Goal: Transaction & Acquisition: Purchase product/service

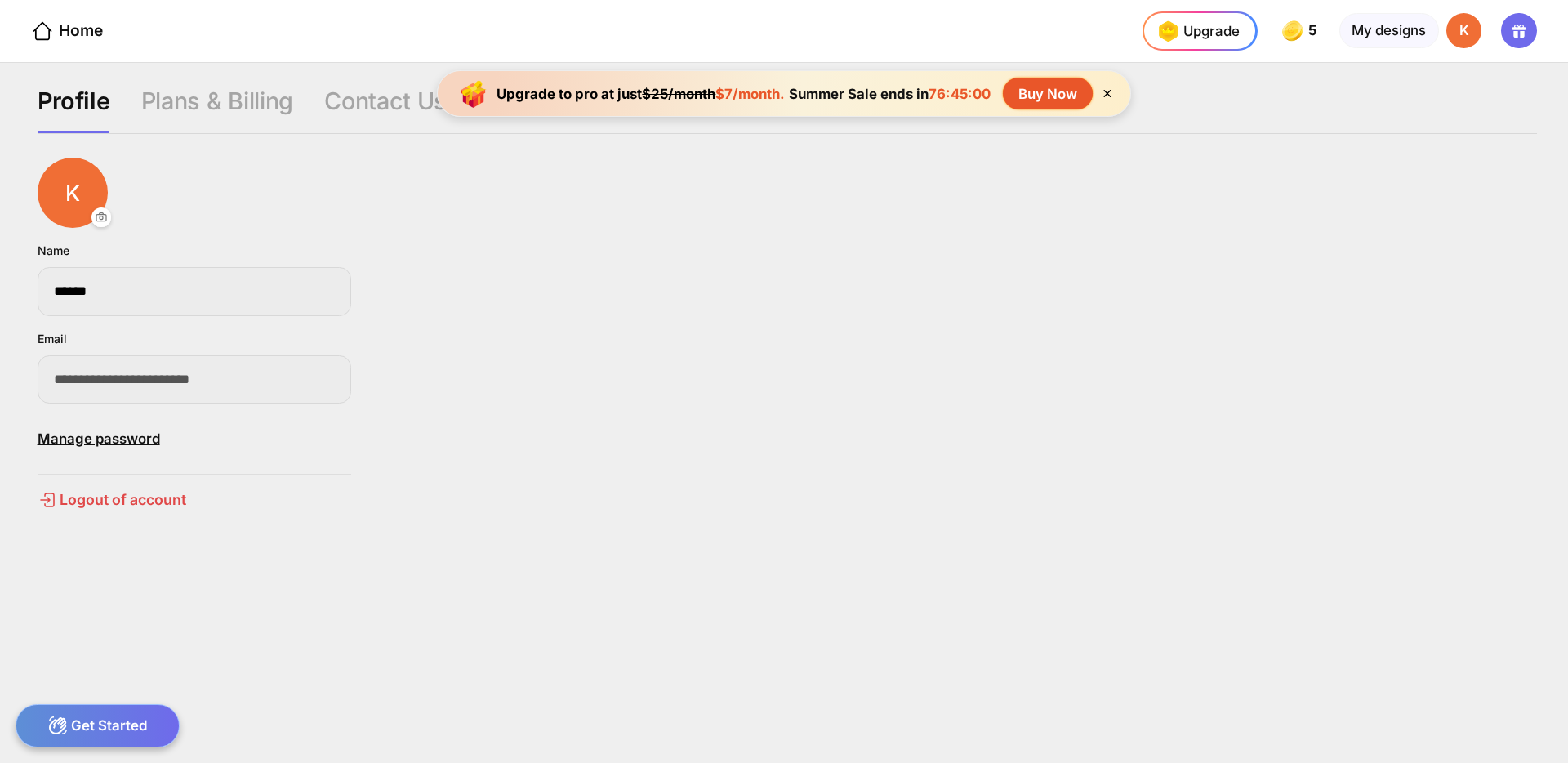
click at [1037, 93] on div "Buy Now" at bounding box center [1048, 93] width 90 height 32
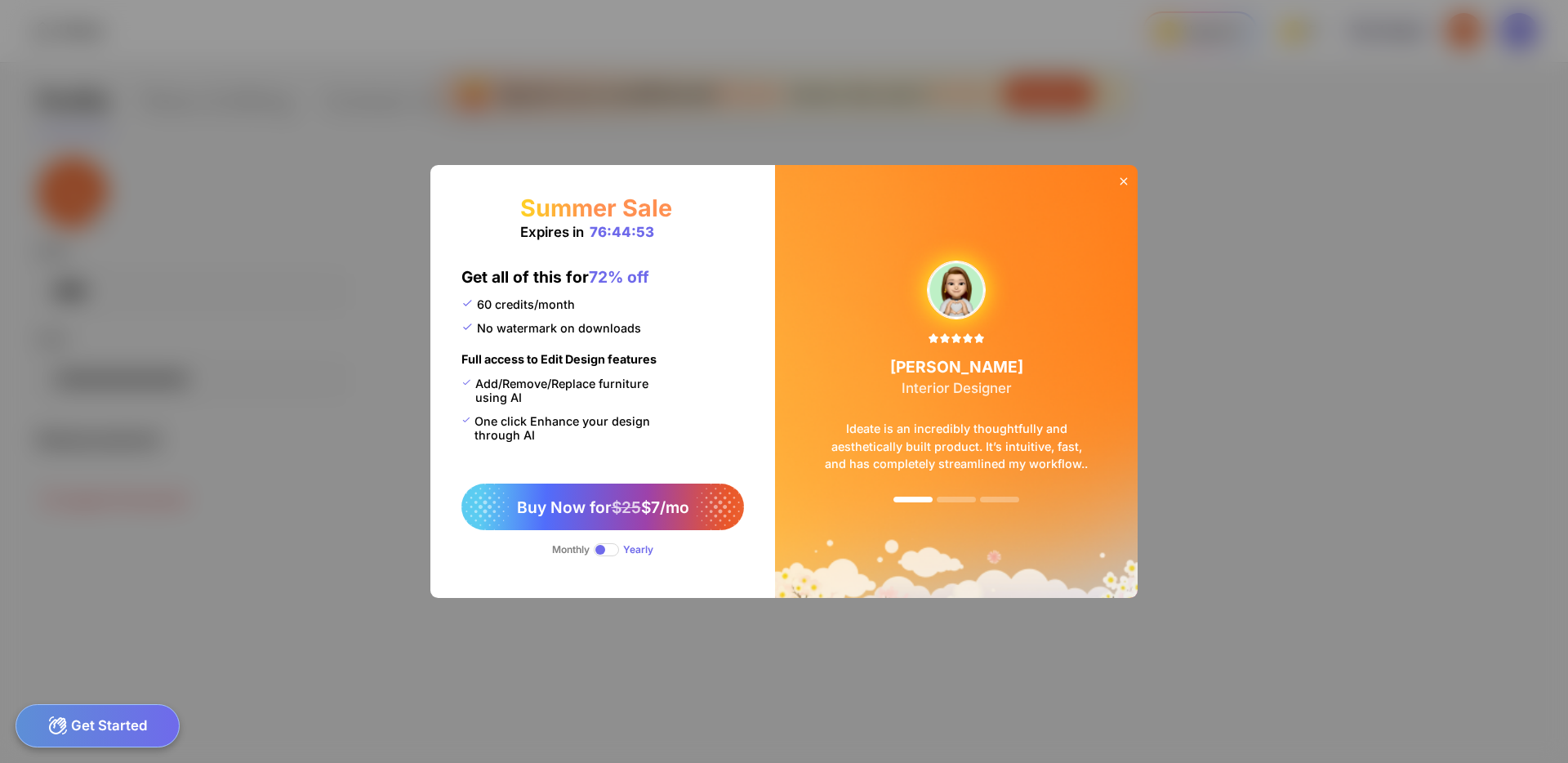
click at [1123, 181] on icon at bounding box center [1124, 181] width 7 height 7
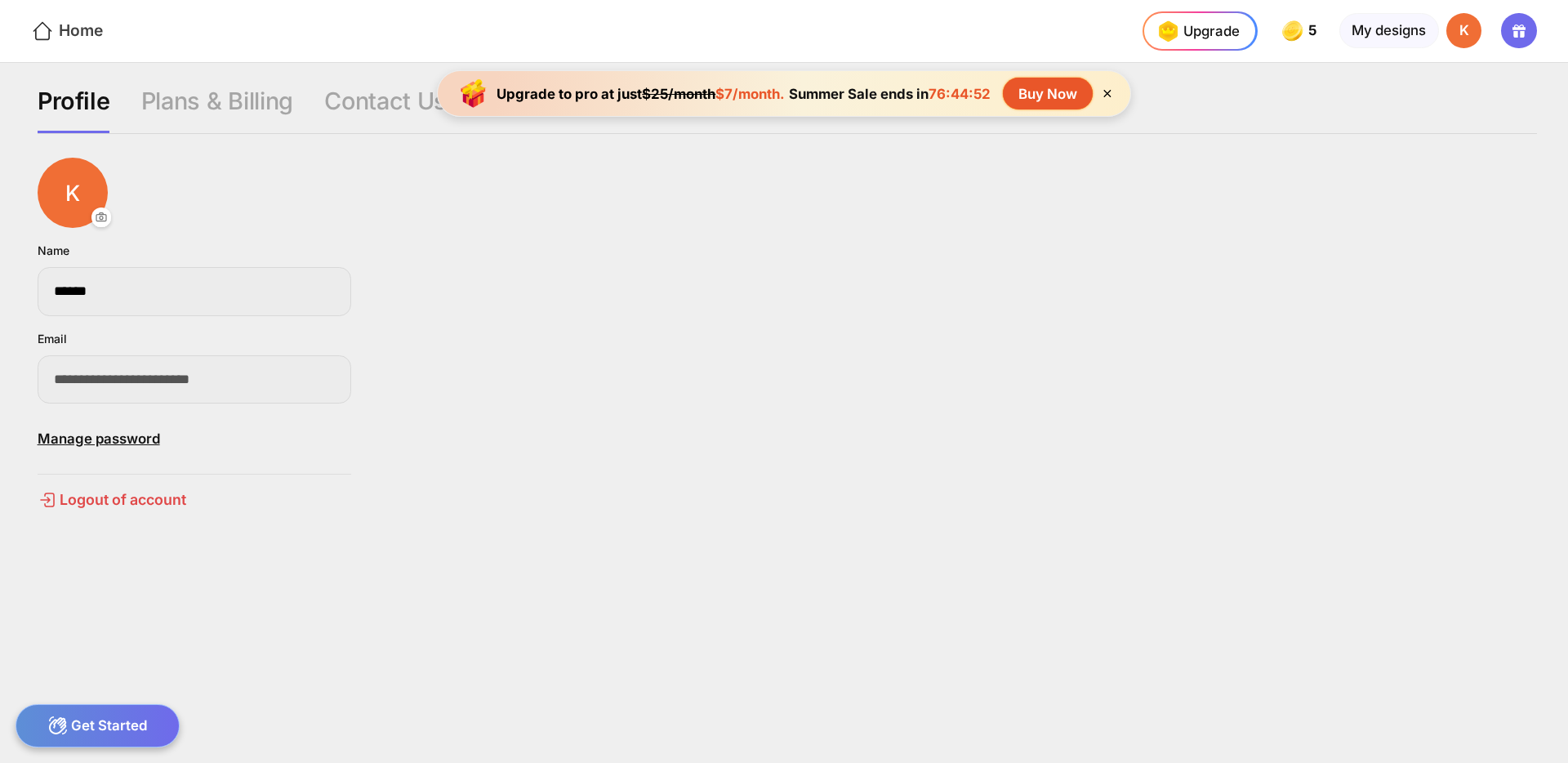
click at [58, 26] on div "Home" at bounding box center [67, 31] width 72 height 24
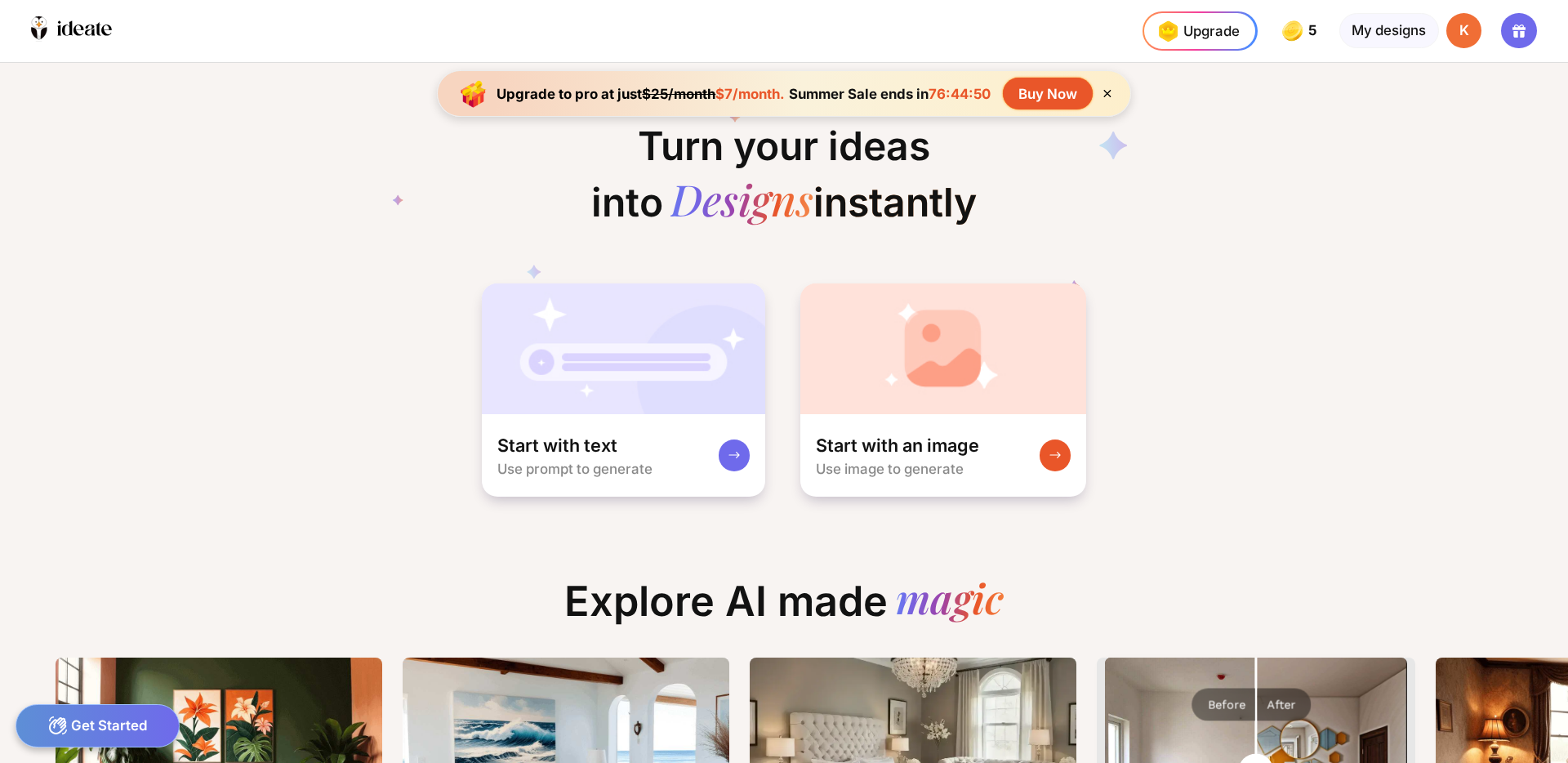
click at [1043, 102] on div "Buy Now" at bounding box center [1048, 93] width 90 height 32
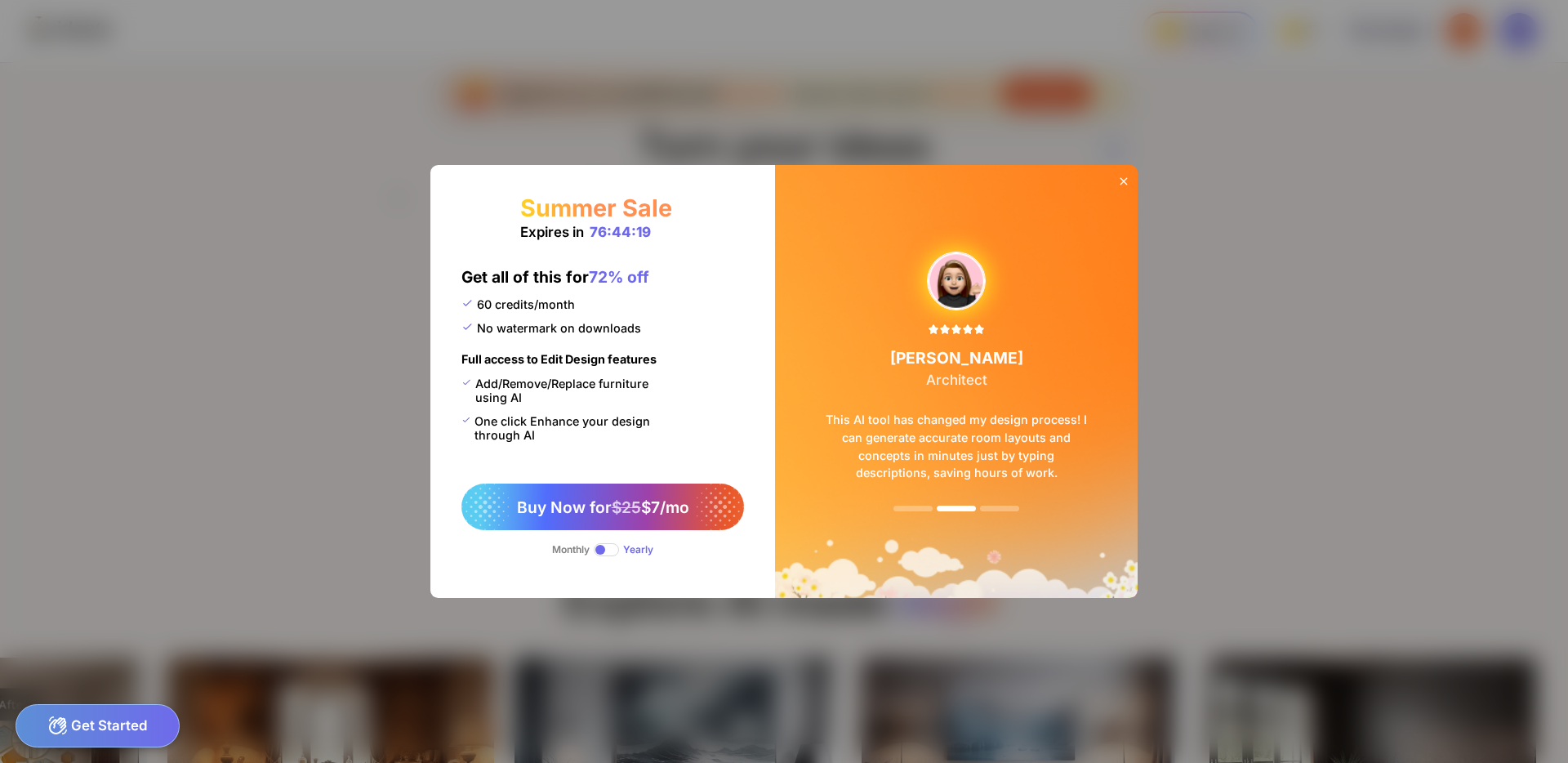
click at [294, 320] on div "Summer Sale Expires in 76:44:19 Get all of this for 72% off 60 credits/month No…" at bounding box center [784, 381] width 1568 height 763
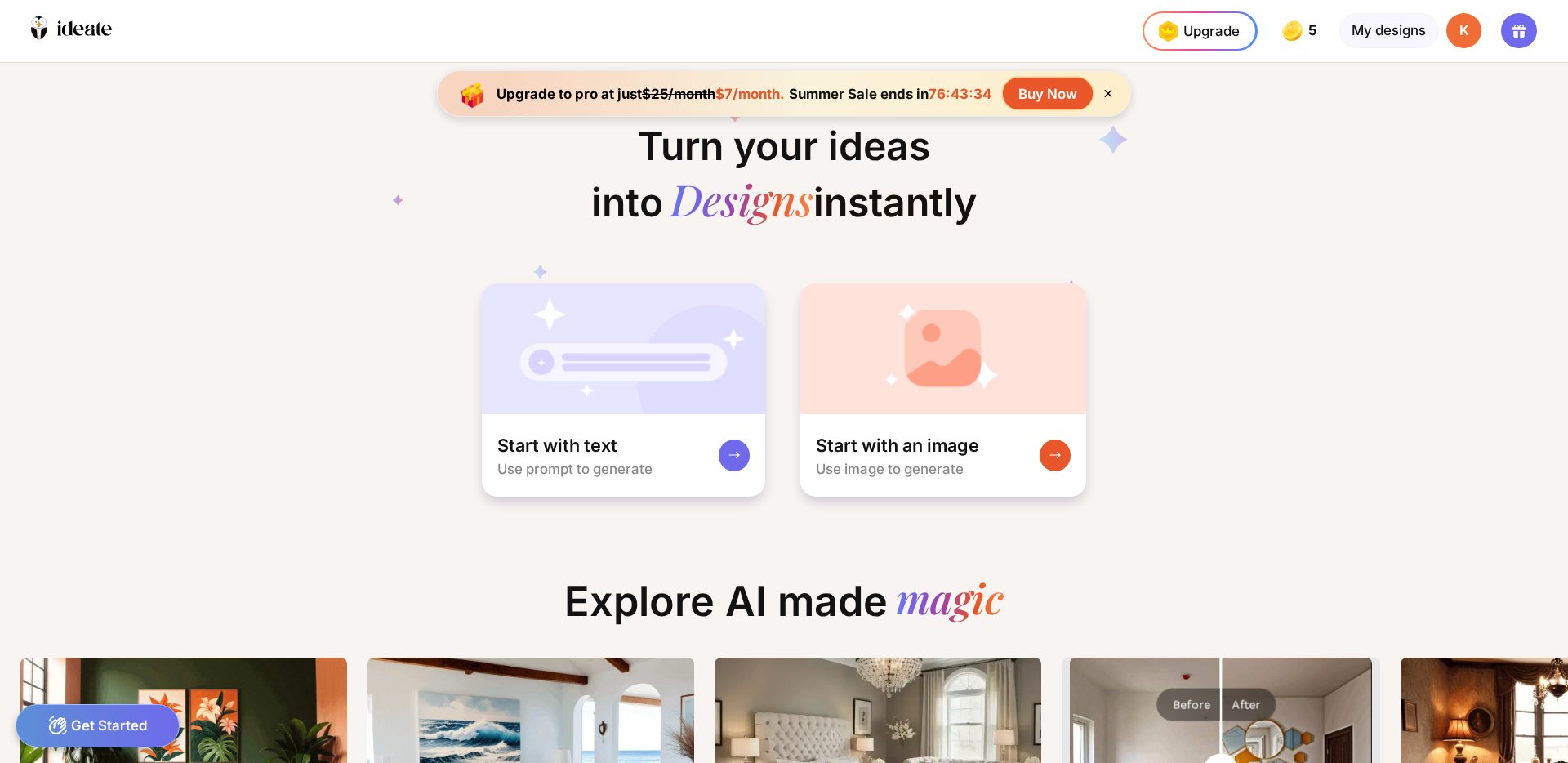
click at [1039, 91] on div "Buy Now" at bounding box center [1048, 93] width 90 height 32
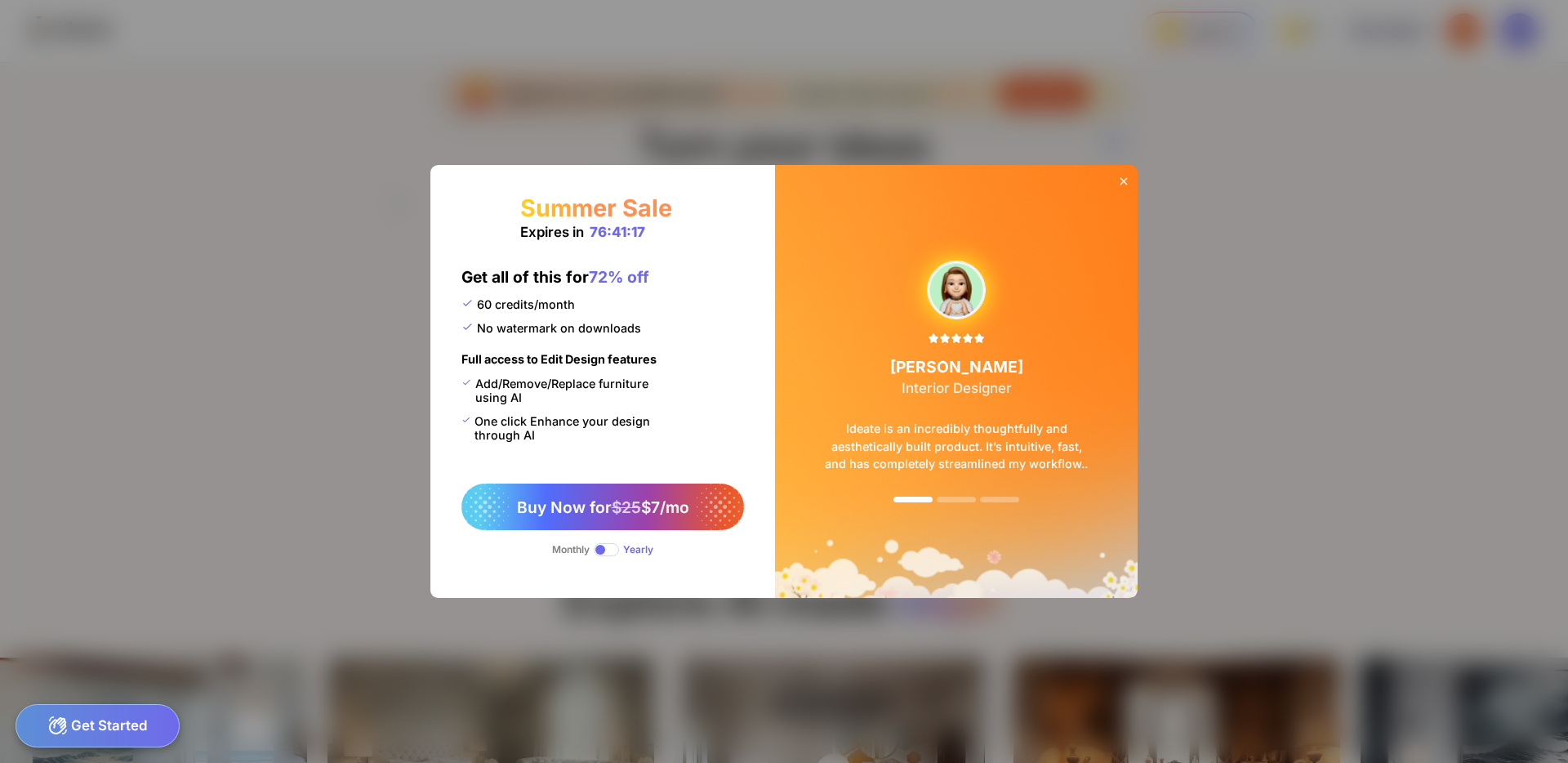
scroll to position [0, 483]
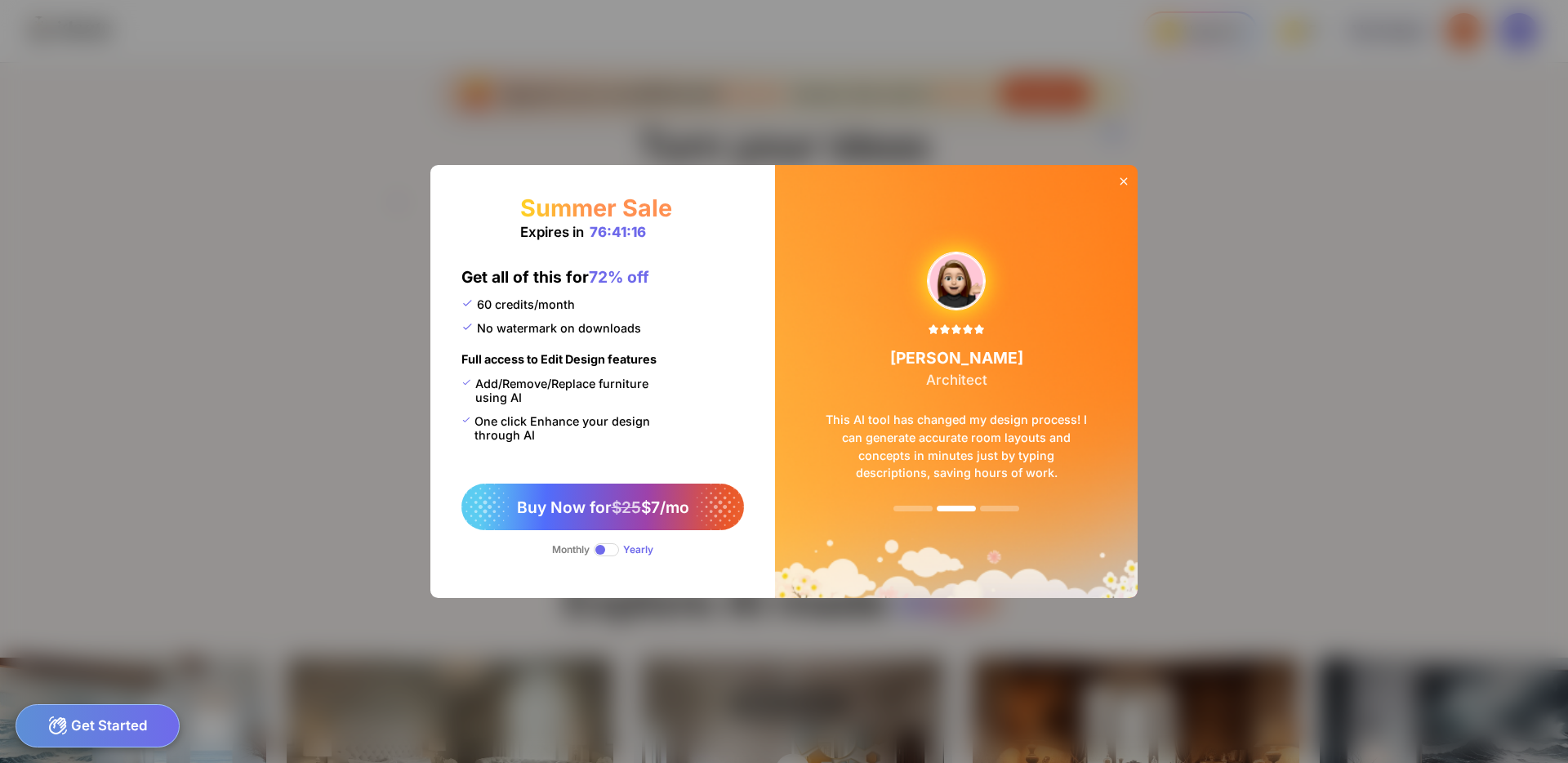
click at [537, 168] on div "Summer Sale Expires in 76:41:16 Get all of this for 72% off 60 credits/month No…" at bounding box center [603, 381] width 345 height 433
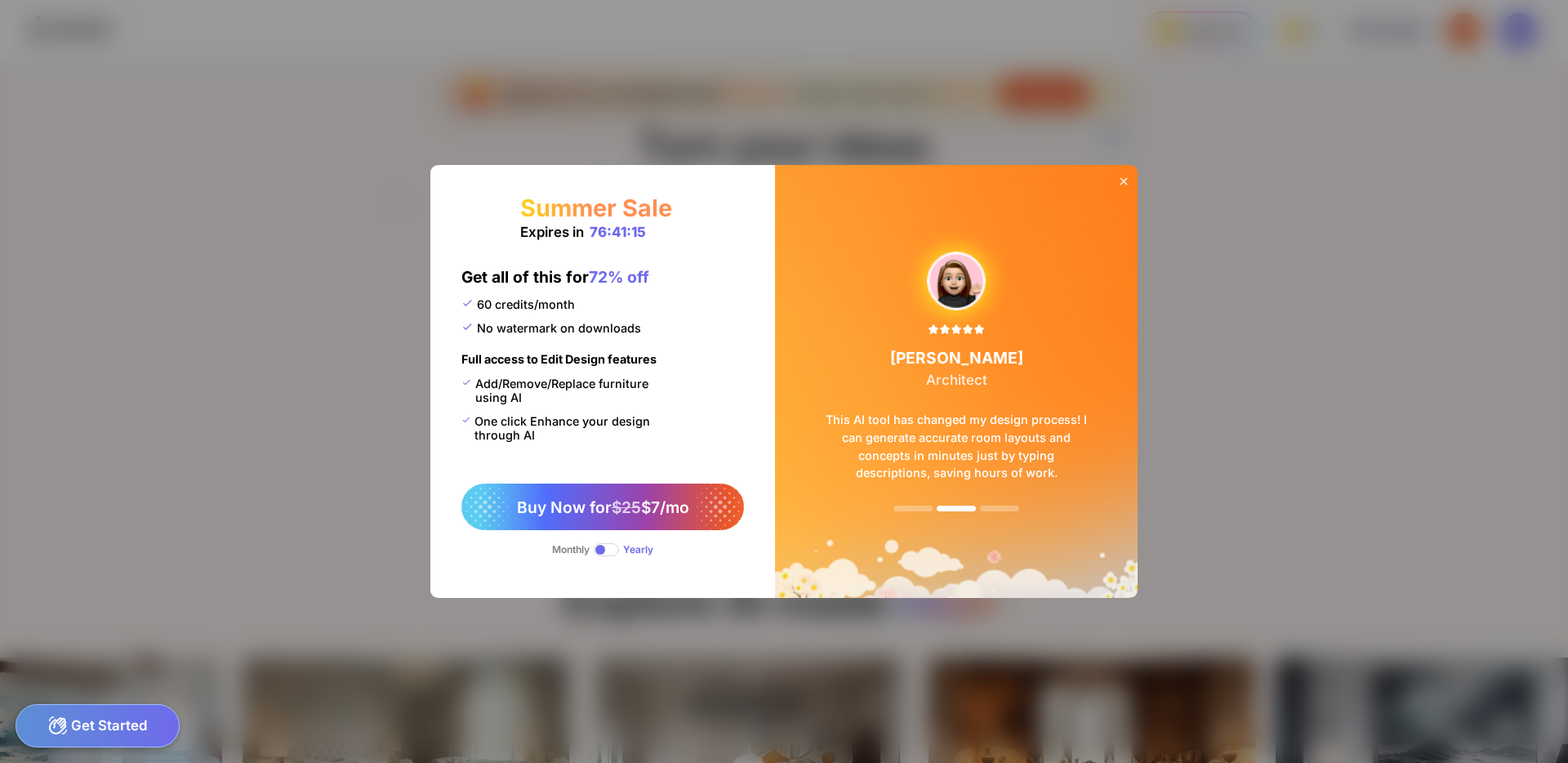
click at [1121, 183] on icon at bounding box center [1124, 181] width 7 height 7
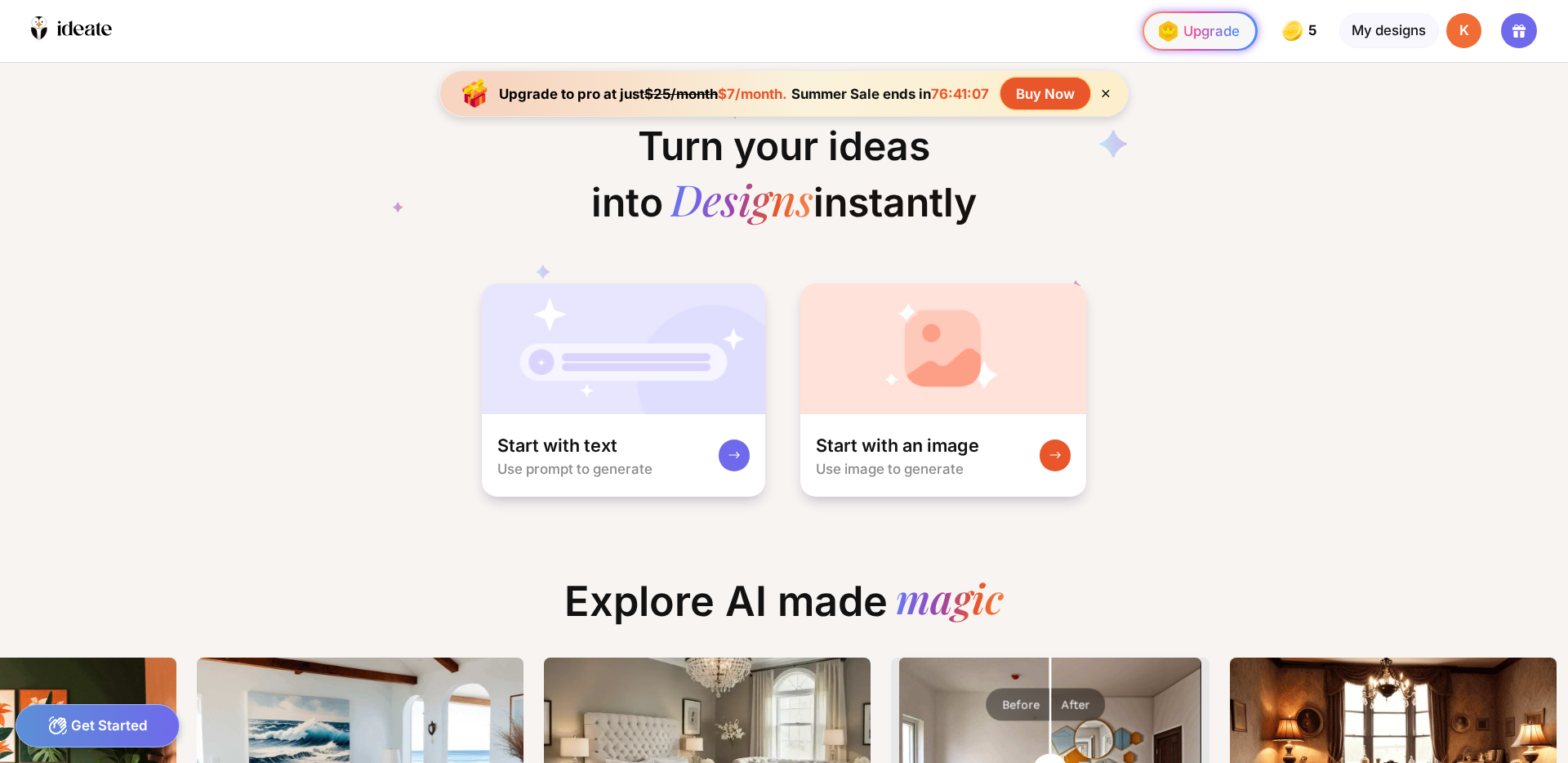
click at [1187, 38] on div "Upgrade" at bounding box center [1195, 31] width 87 height 31
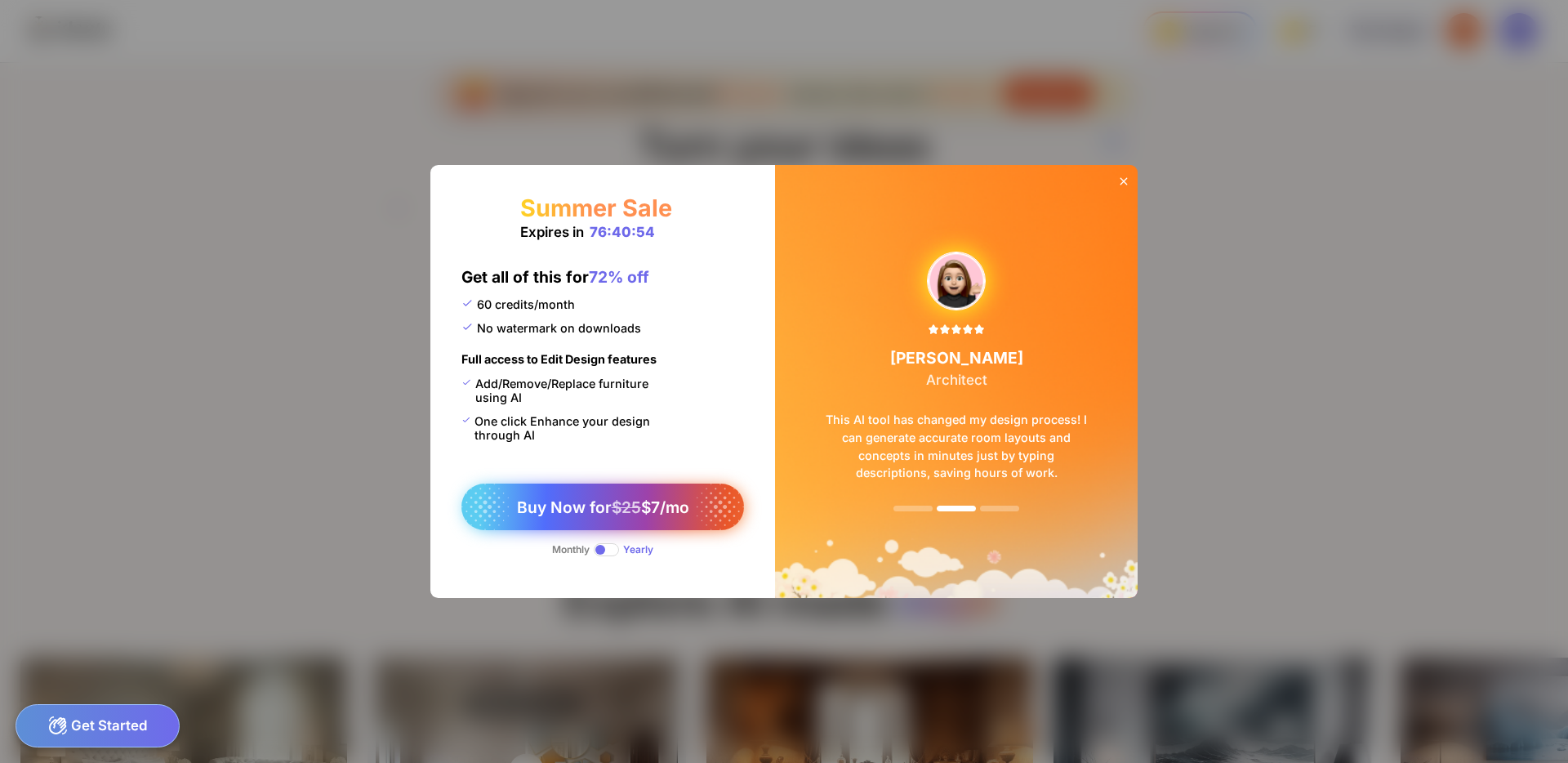
click at [594, 511] on span "Buy Now for $25 $7/mo" at bounding box center [603, 506] width 172 height 19
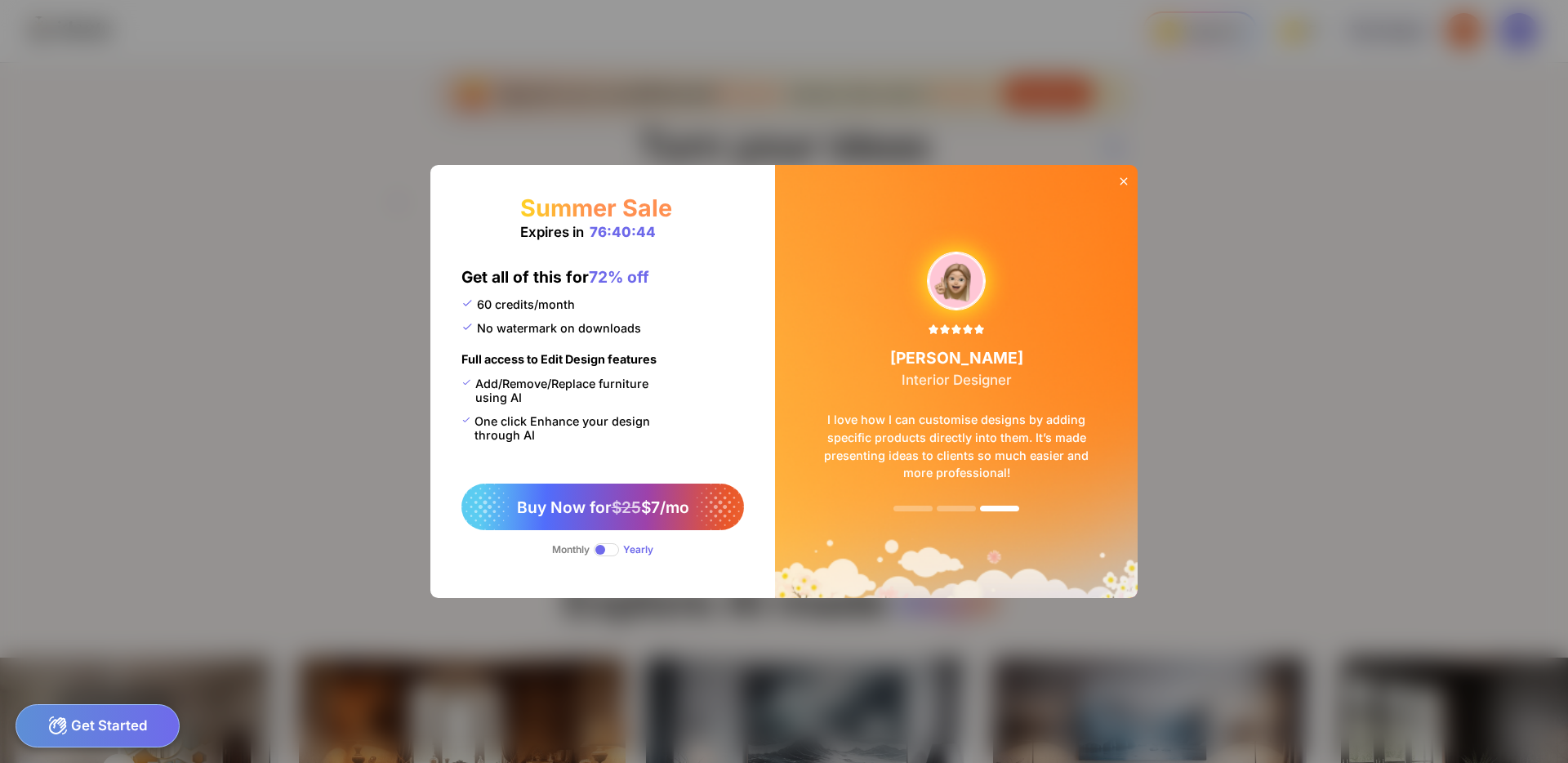
click at [744, 299] on div "Summer Sale Expires in 76:40:44 Get all of this for 72% off 60 credits/month No…" at bounding box center [603, 381] width 345 height 433
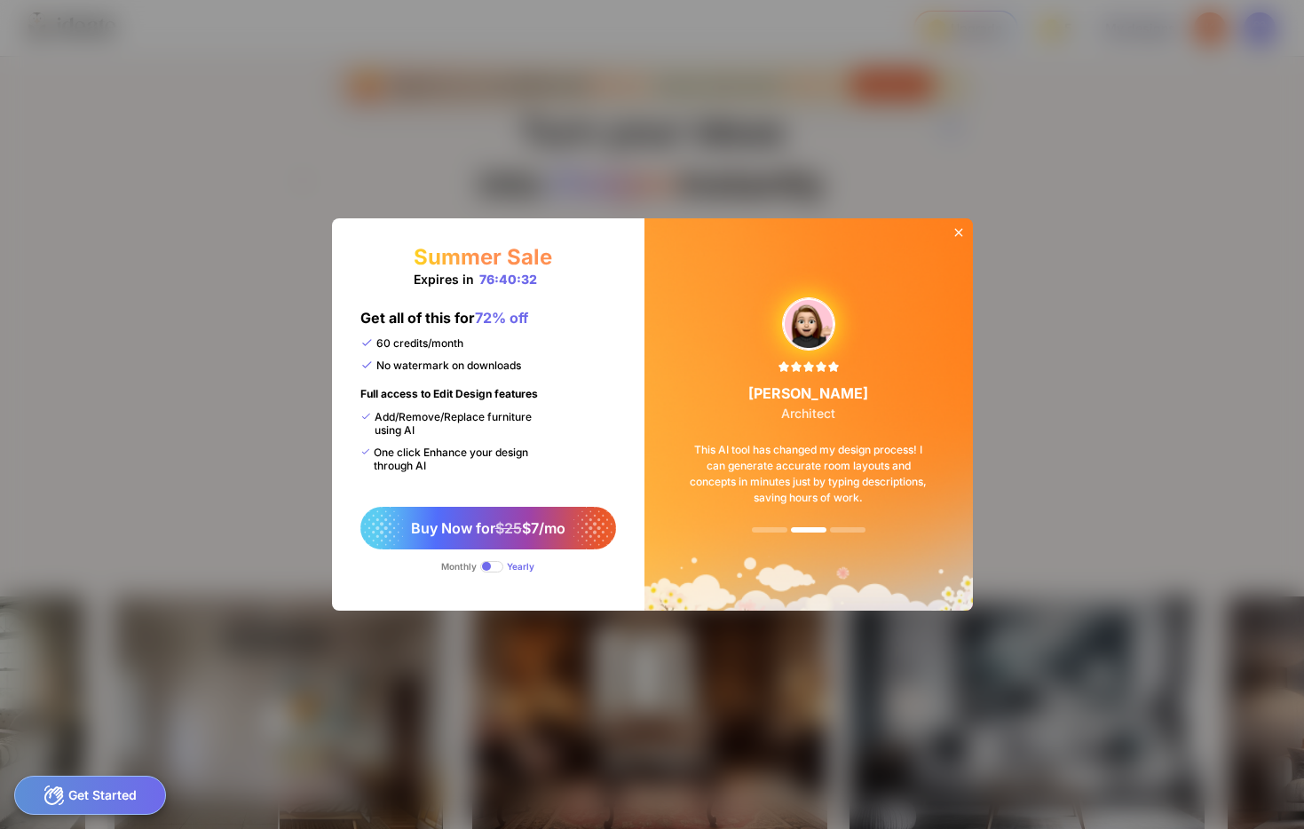
click at [853, 443] on div "This AI tool has changed my design process! I can generate accurate room layout…" at bounding box center [809, 474] width 284 height 106
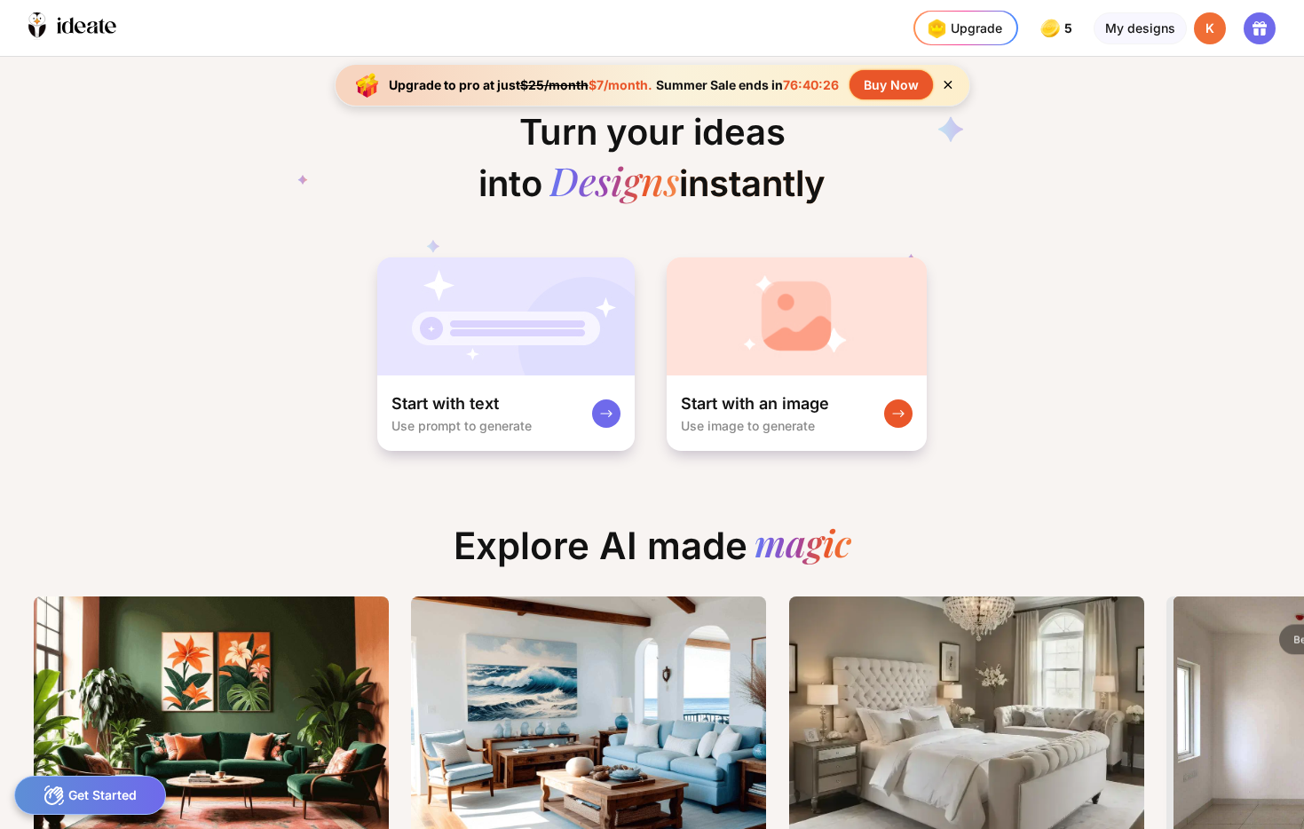
click at [876, 83] on div "Buy Now" at bounding box center [890, 84] width 83 height 29
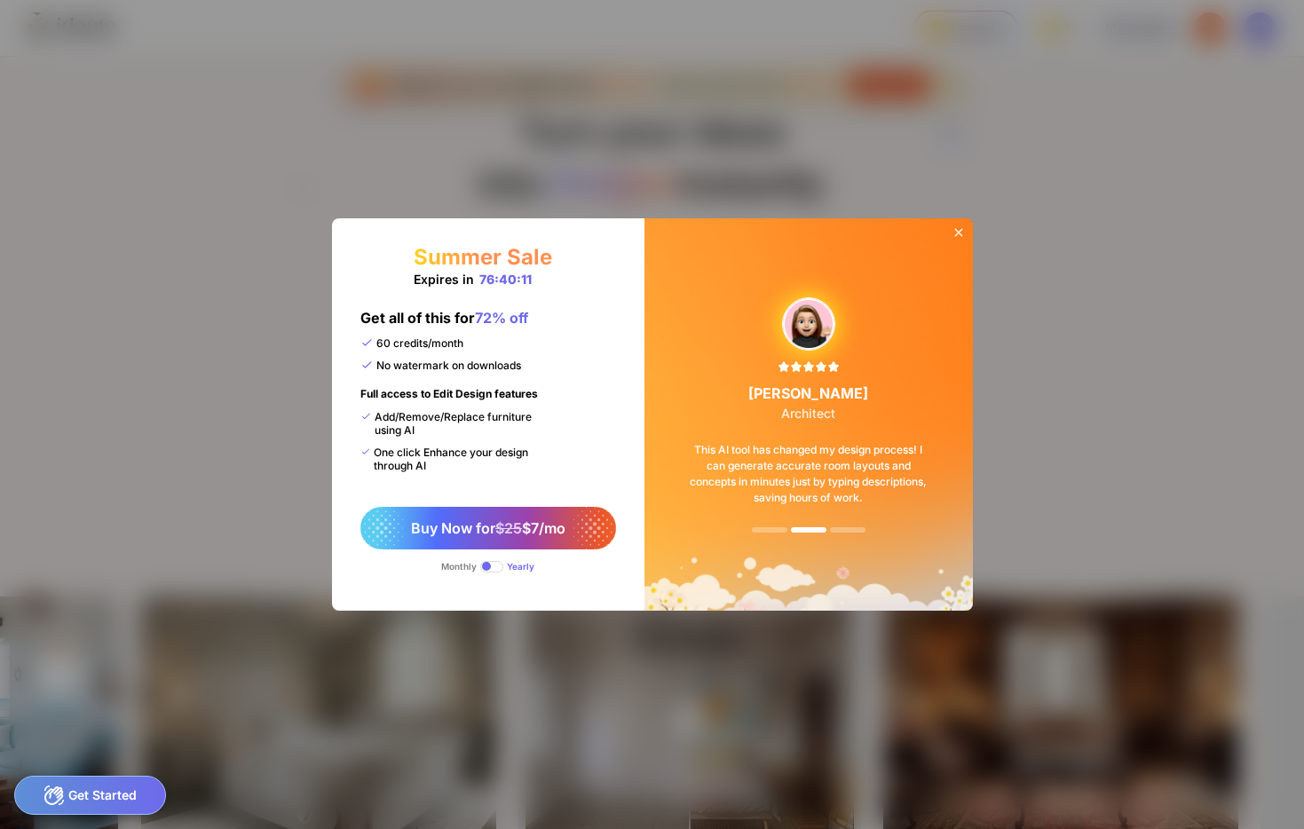
click at [485, 569] on span at bounding box center [491, 567] width 23 height 12
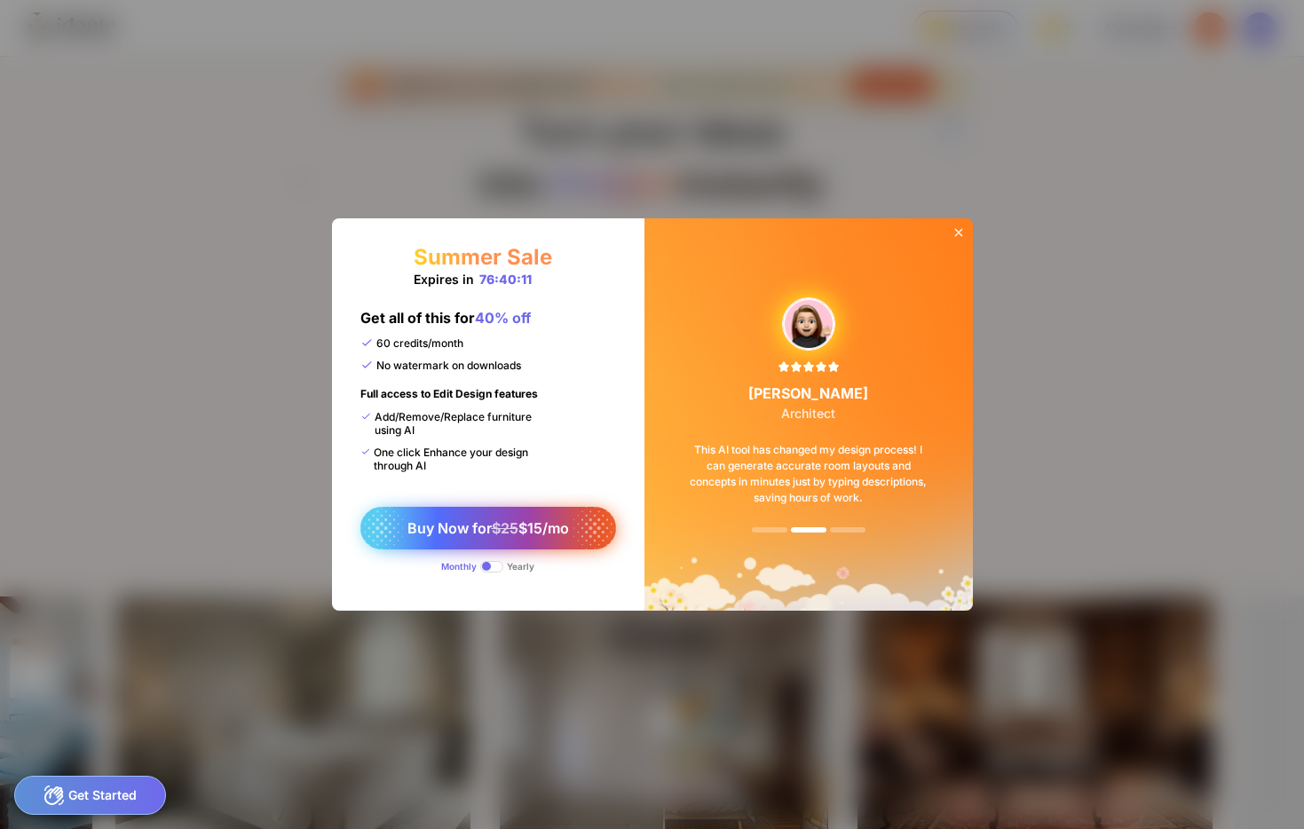
click at [508, 529] on span "$25" at bounding box center [505, 528] width 27 height 18
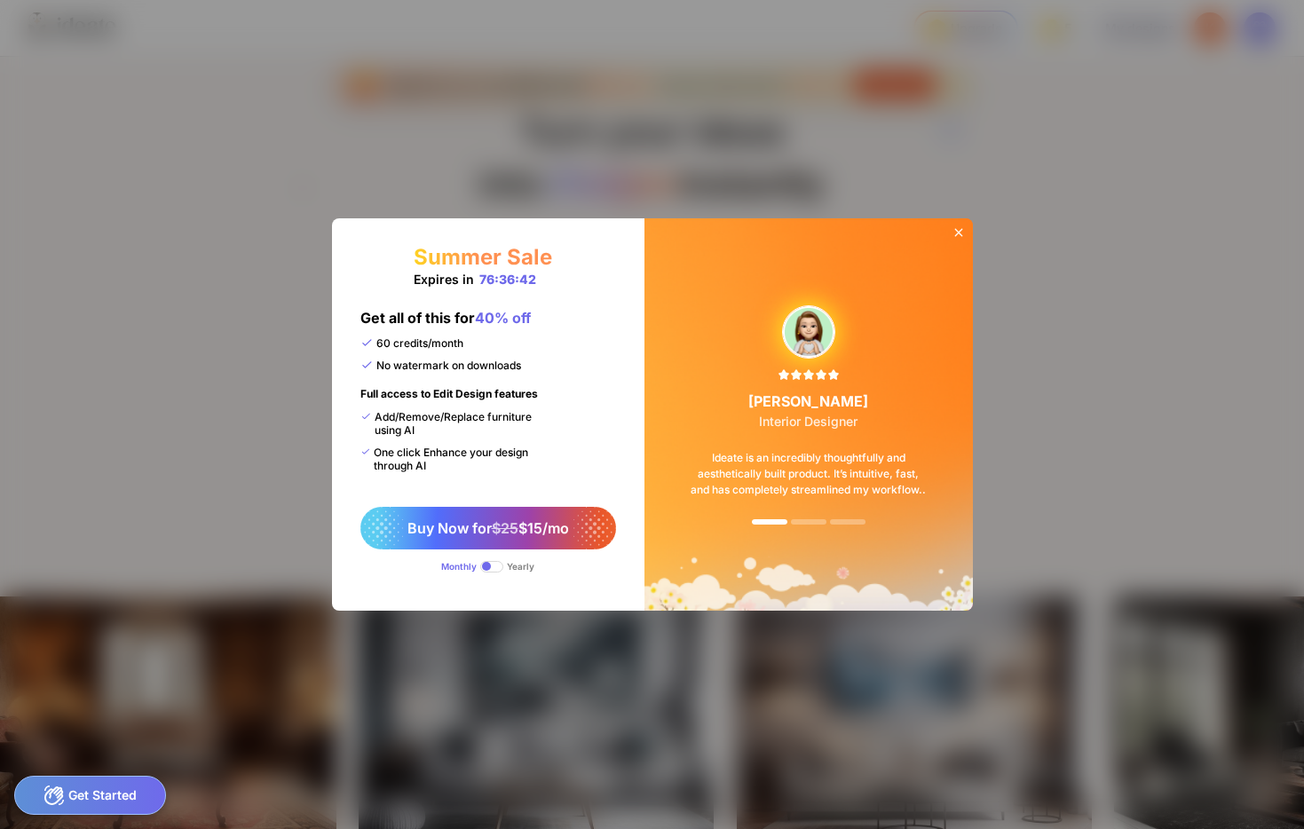
scroll to position [0, 1743]
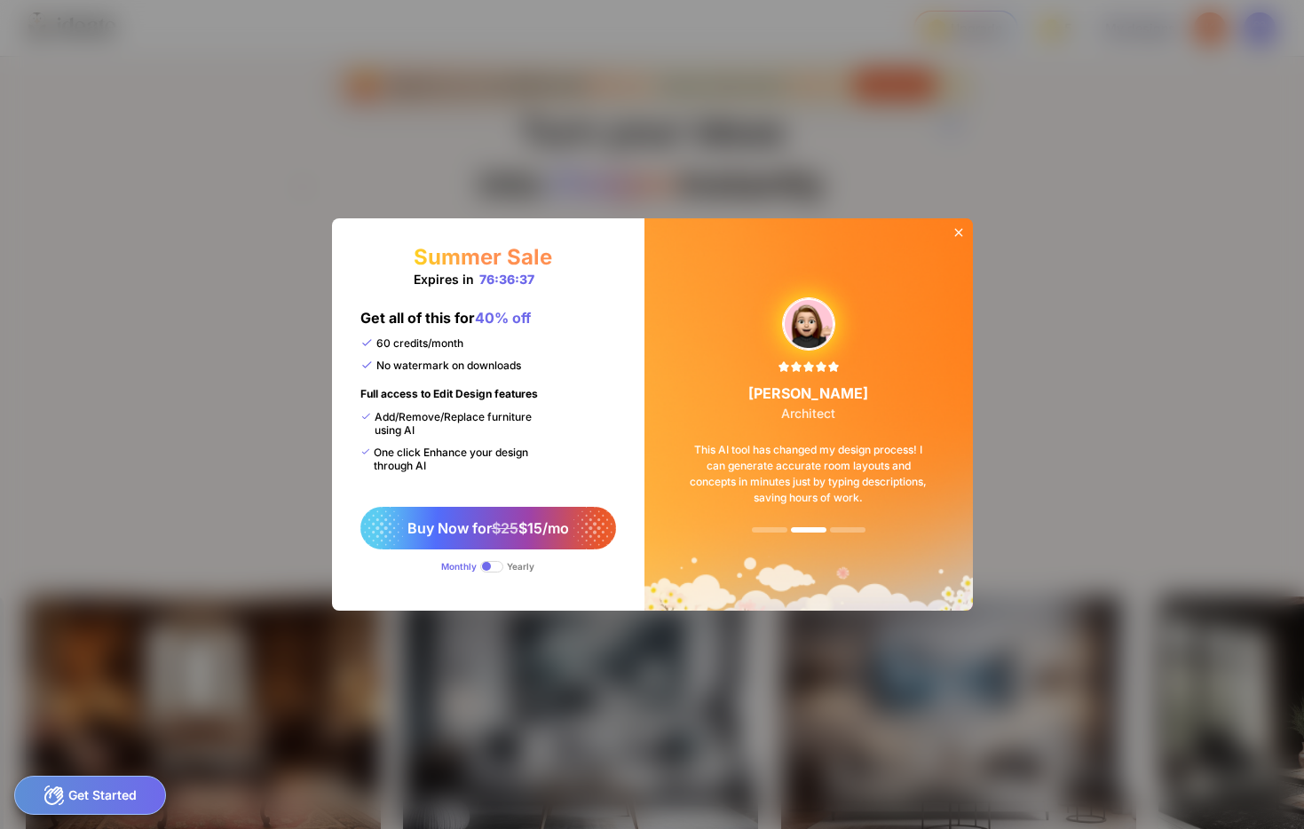
click at [959, 232] on icon at bounding box center [958, 232] width 14 height 14
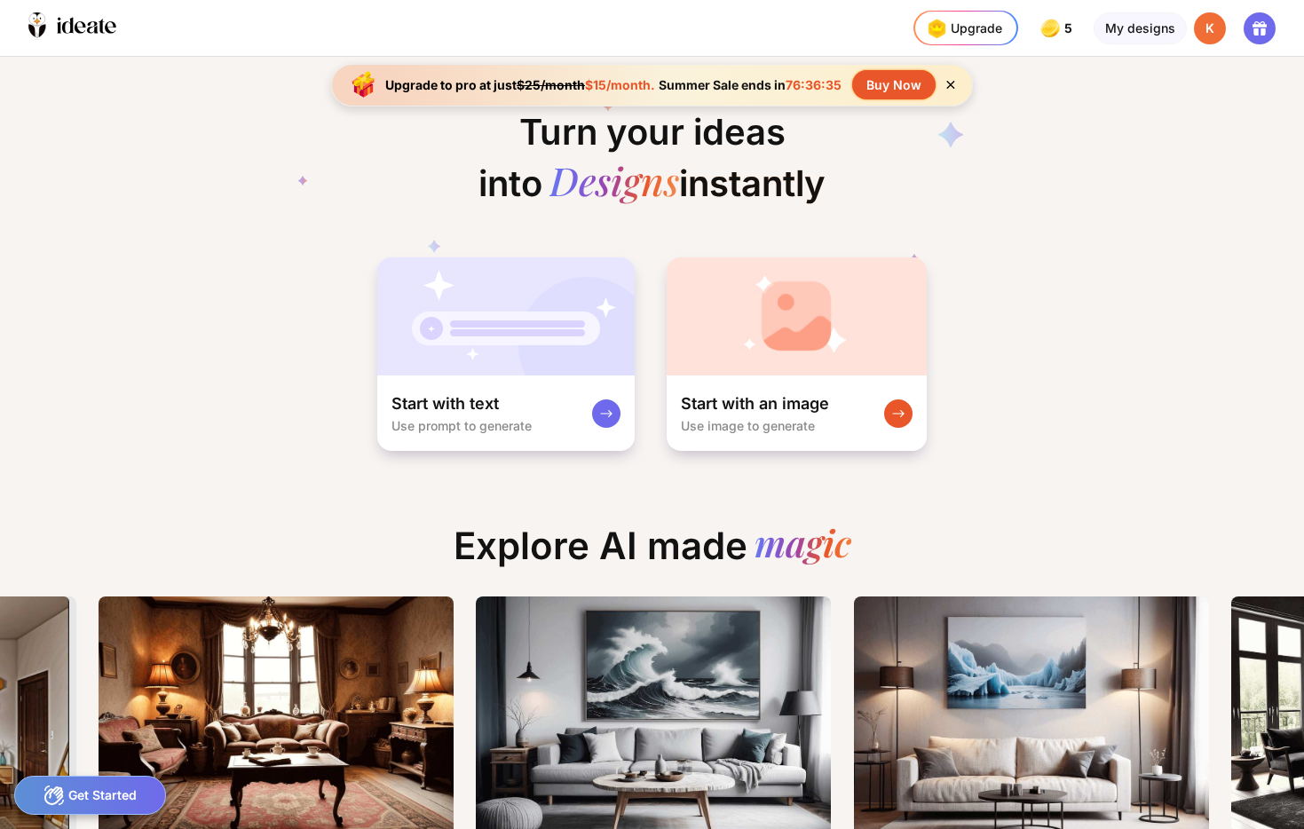
click at [887, 82] on div "Buy Now" at bounding box center [893, 84] width 83 height 29
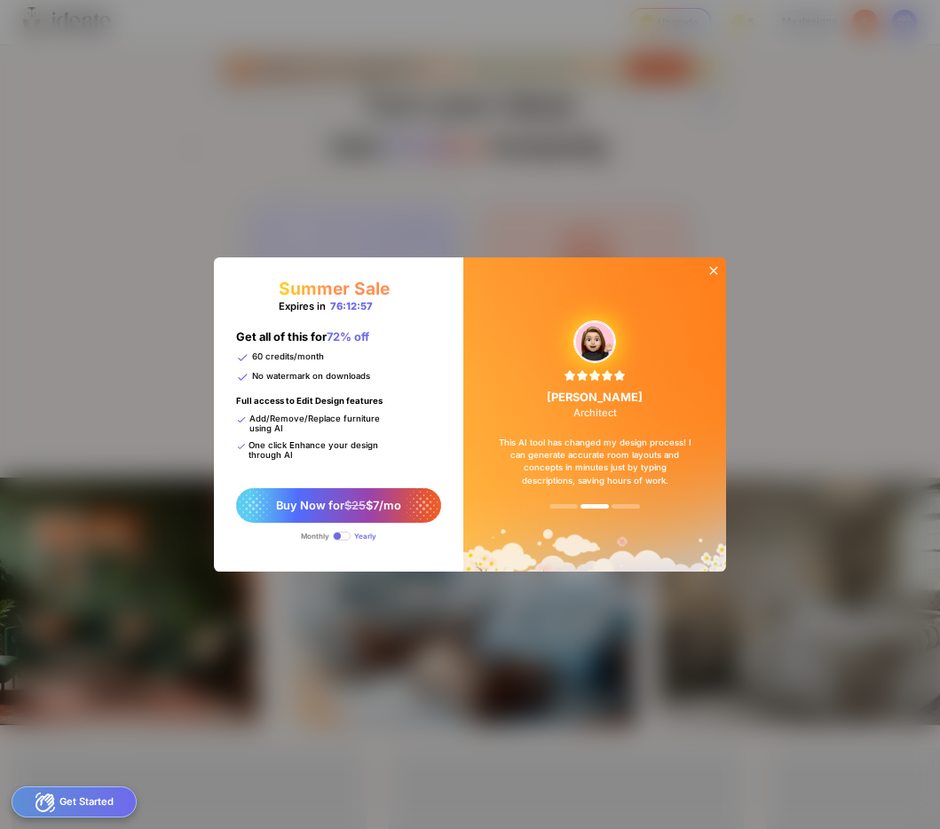
scroll to position [0, 359]
